Goal: Task Accomplishment & Management: Complete application form

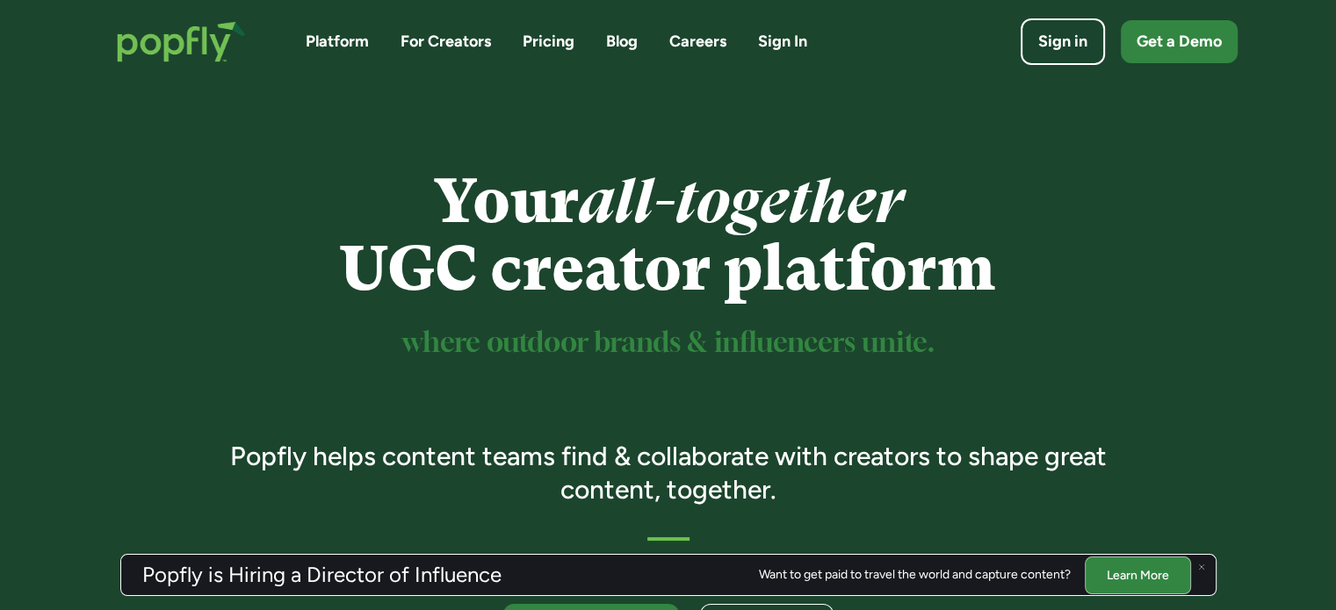
click at [700, 44] on link "Careers" at bounding box center [697, 42] width 57 height 22
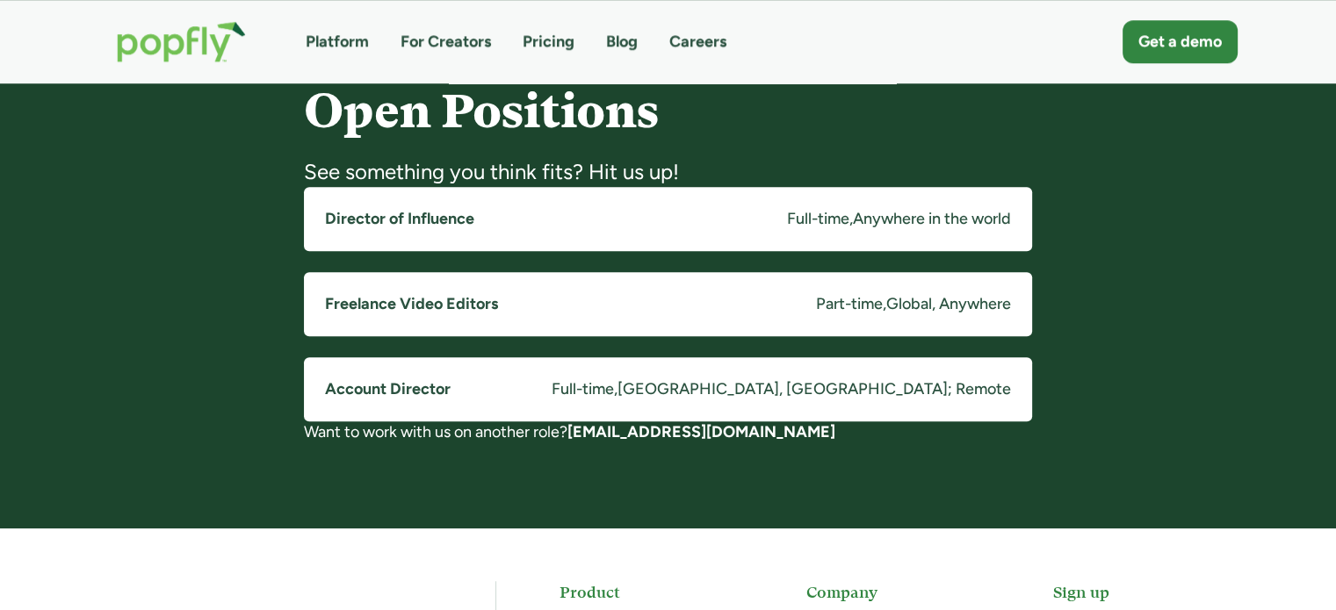
scroll to position [1335, 0]
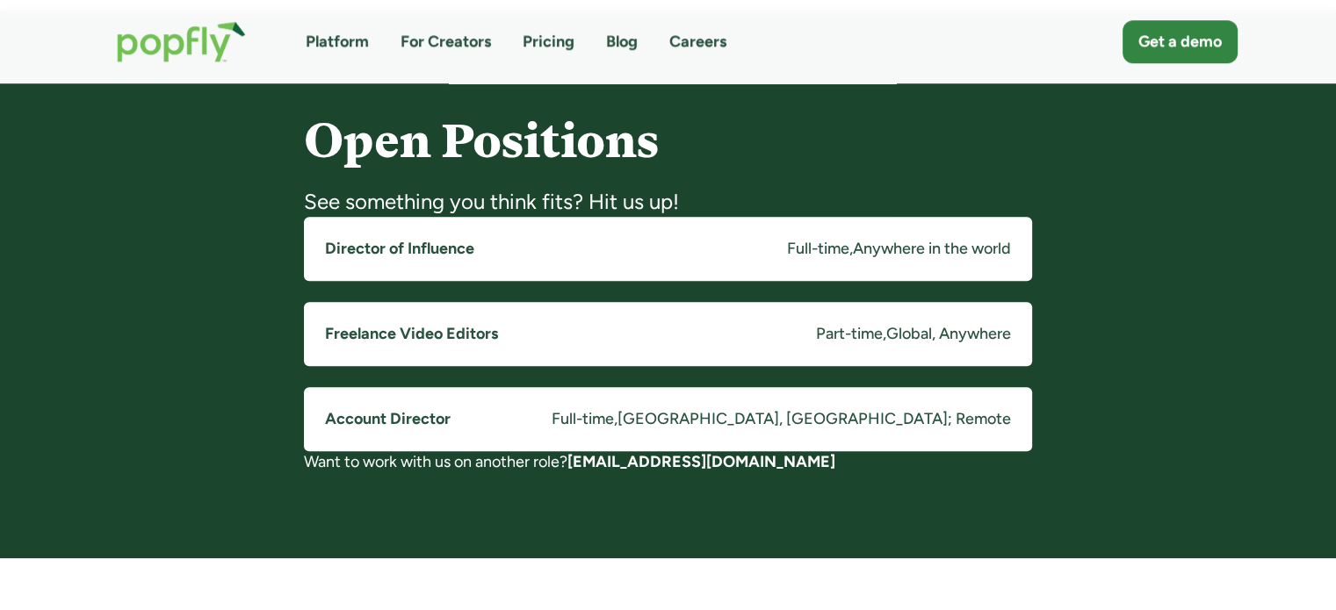
click at [416, 251] on h5 "Director of Influence" at bounding box center [399, 249] width 149 height 22
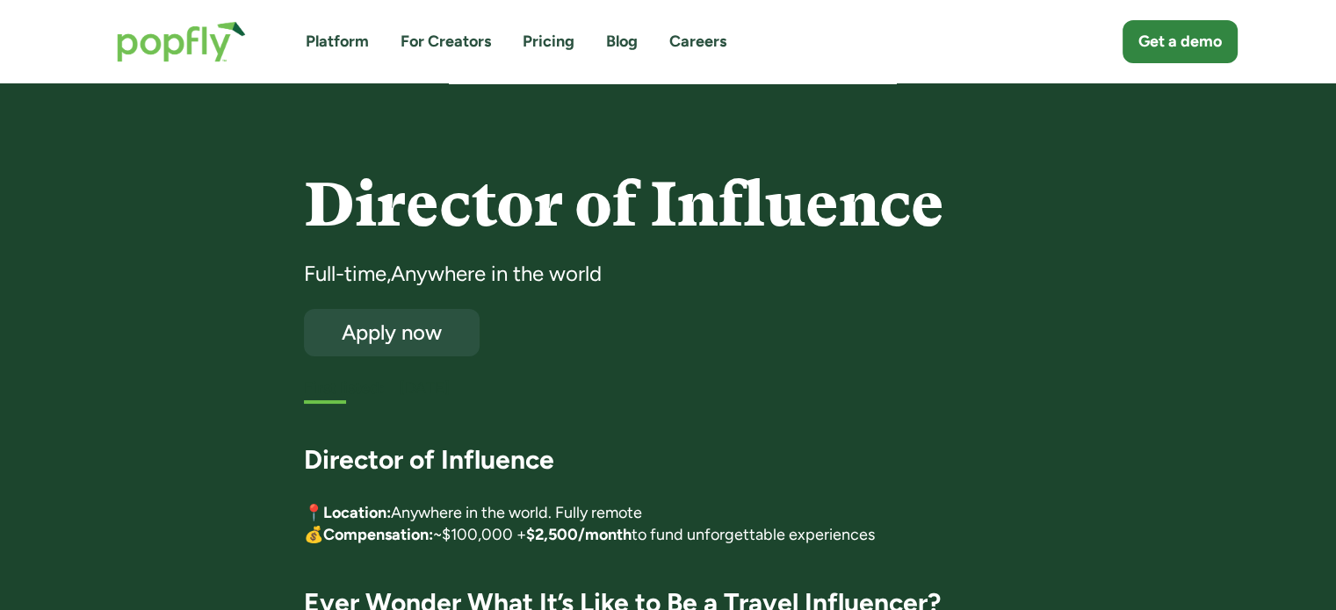
click at [437, 340] on div "Apply now" at bounding box center [391, 332] width 151 height 23
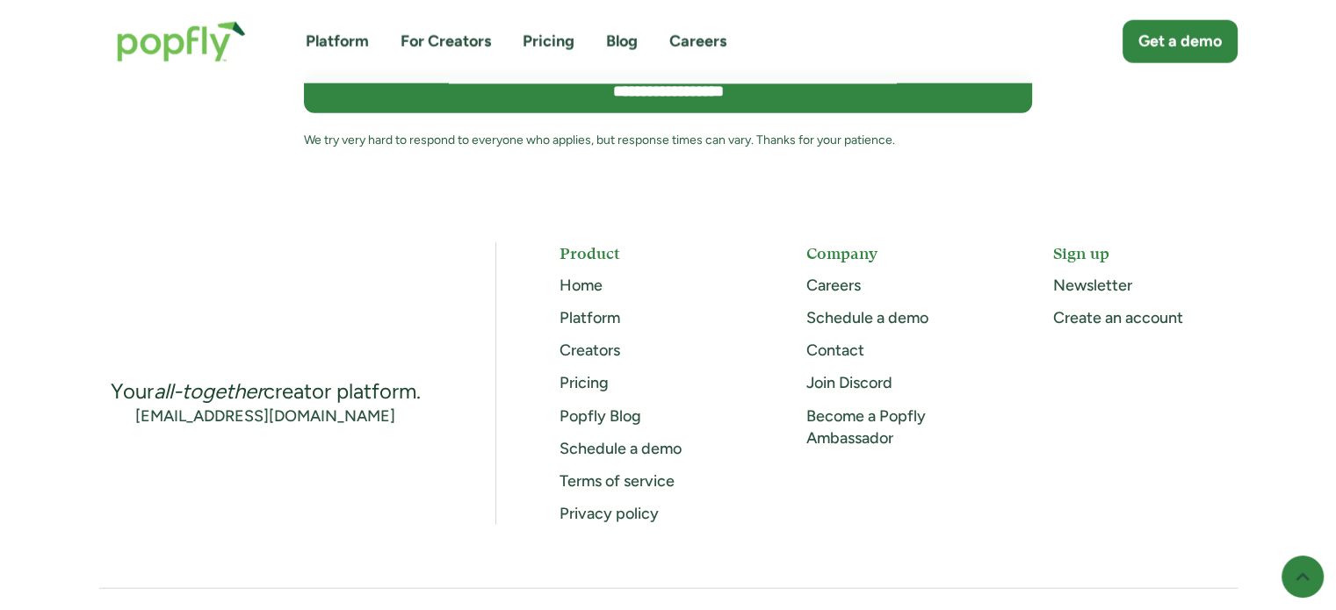
scroll to position [4366, 0]
